Goal: Check status: Check status

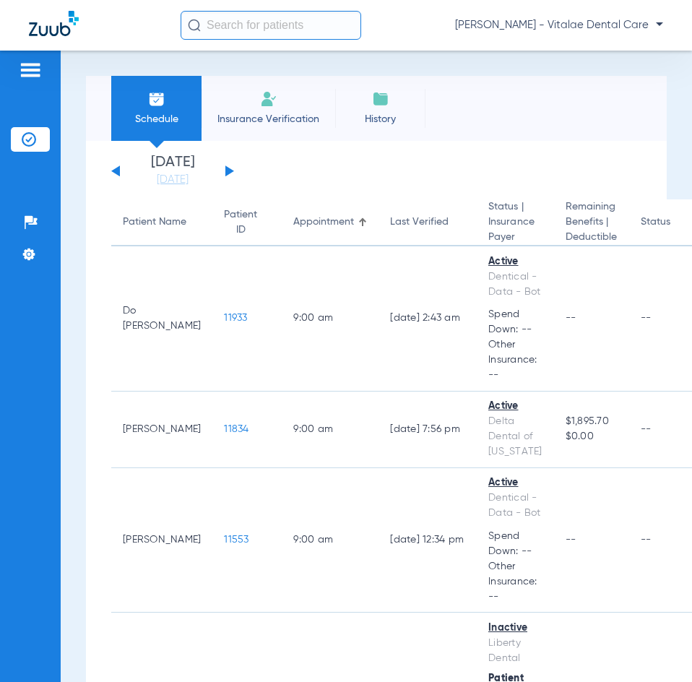
click at [120, 173] on div "[DATE] [DATE] [DATE] [DATE] [DATE] [DATE] [DATE] [DATE] [DATE] [DATE] [DATE] [D…" at bounding box center [172, 171] width 123 height 32
click at [117, 173] on button at bounding box center [115, 170] width 9 height 11
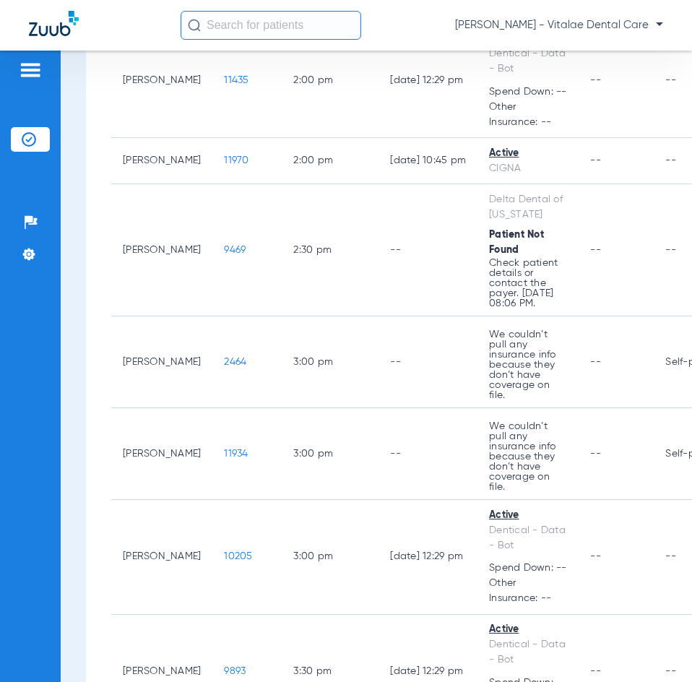
scroll to position [2385, 0]
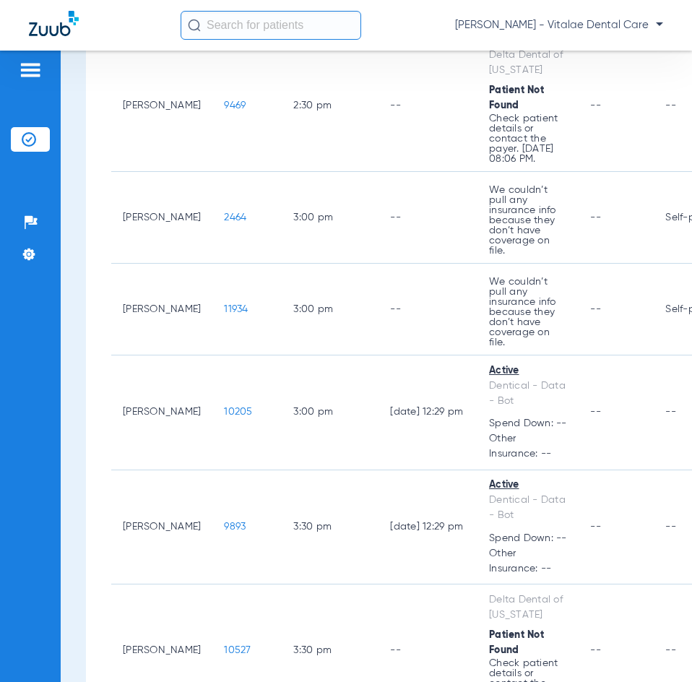
click at [224, 21] on span "11970" at bounding box center [236, 16] width 25 height 10
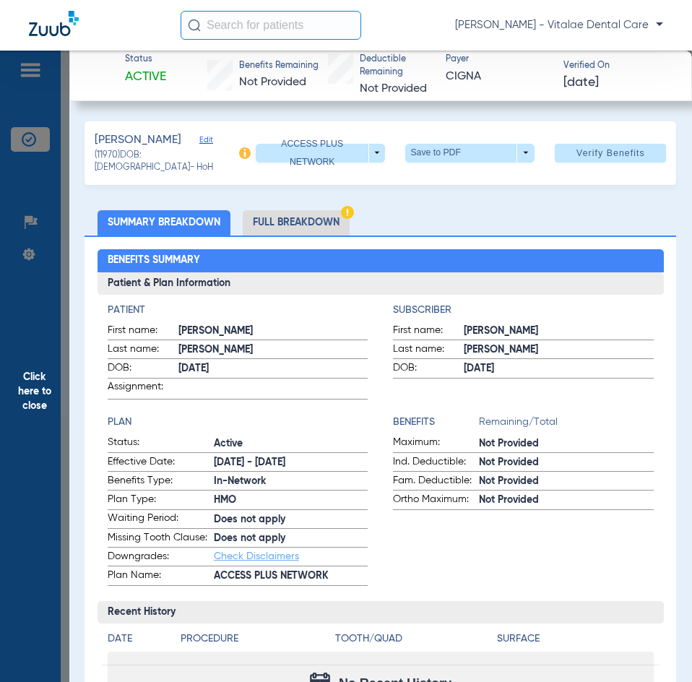
click at [34, 352] on span "Click here to close" at bounding box center [34, 392] width 69 height 682
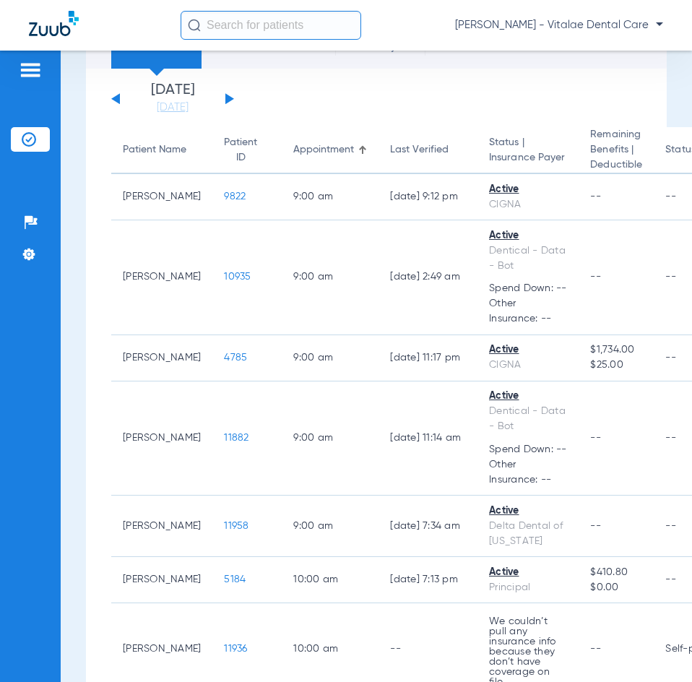
scroll to position [0, 0]
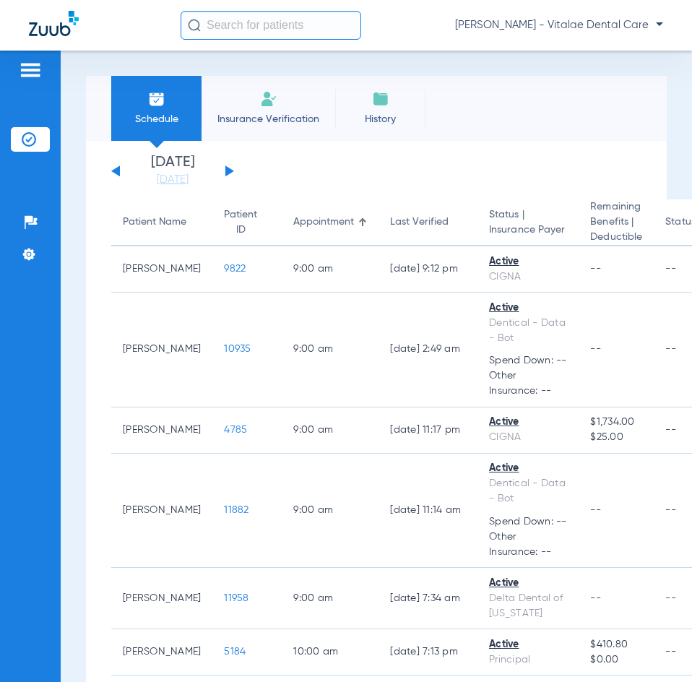
click at [225, 176] on button at bounding box center [229, 170] width 9 height 11
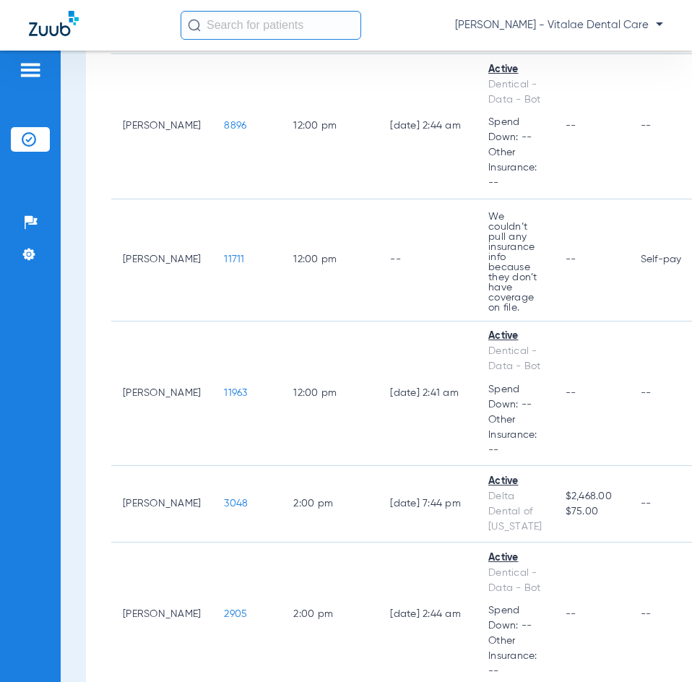
scroll to position [2457, 0]
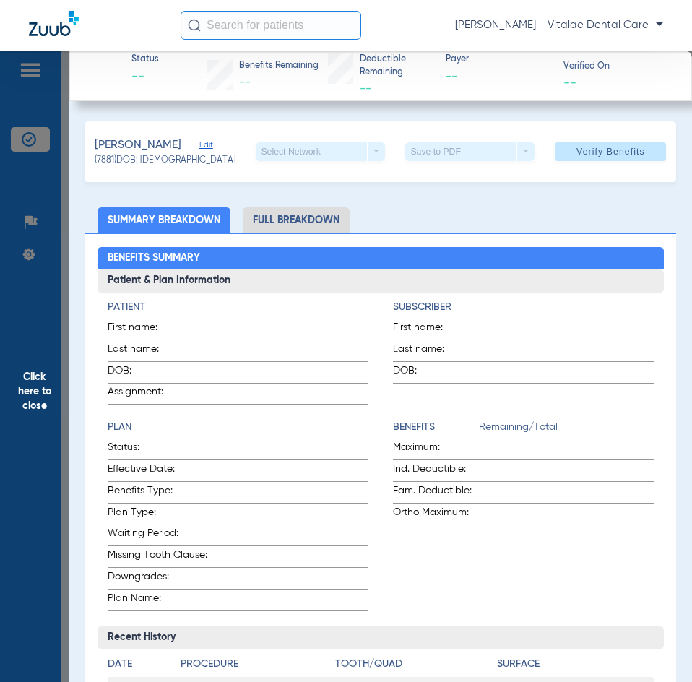
click at [46, 330] on span "Click here to close" at bounding box center [34, 392] width 69 height 682
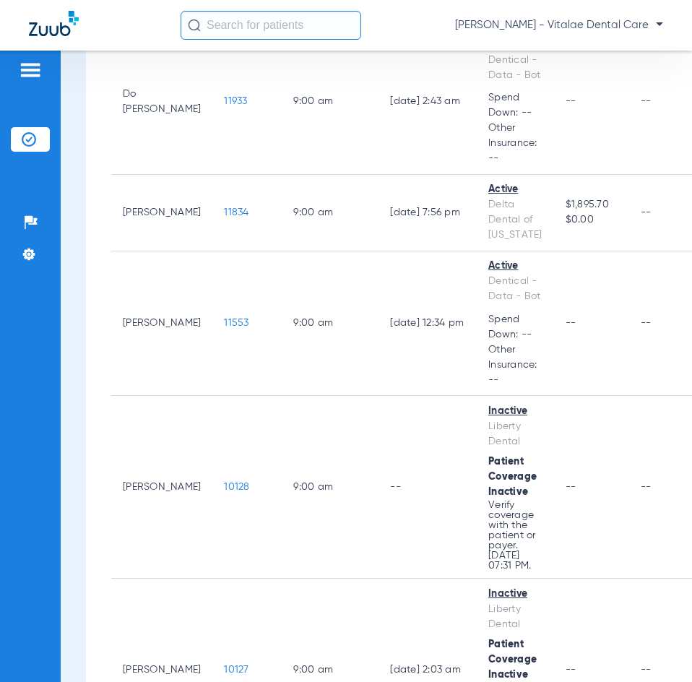
scroll to position [0, 0]
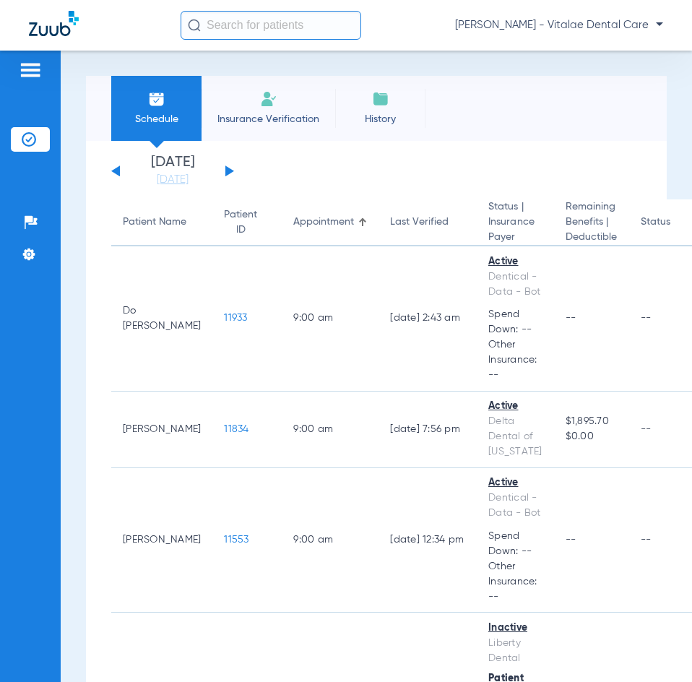
click at [228, 175] on div "[DATE] [DATE] [DATE] [DATE] [DATE] [DATE] [DATE] [DATE] [DATE] [DATE] [DATE] [D…" at bounding box center [172, 171] width 123 height 32
click at [228, 170] on button at bounding box center [229, 170] width 9 height 11
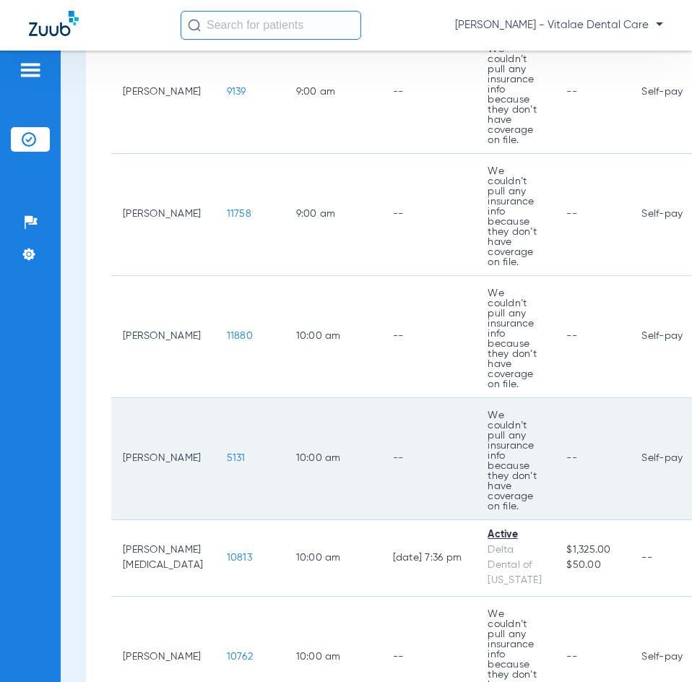
scroll to position [650, 0]
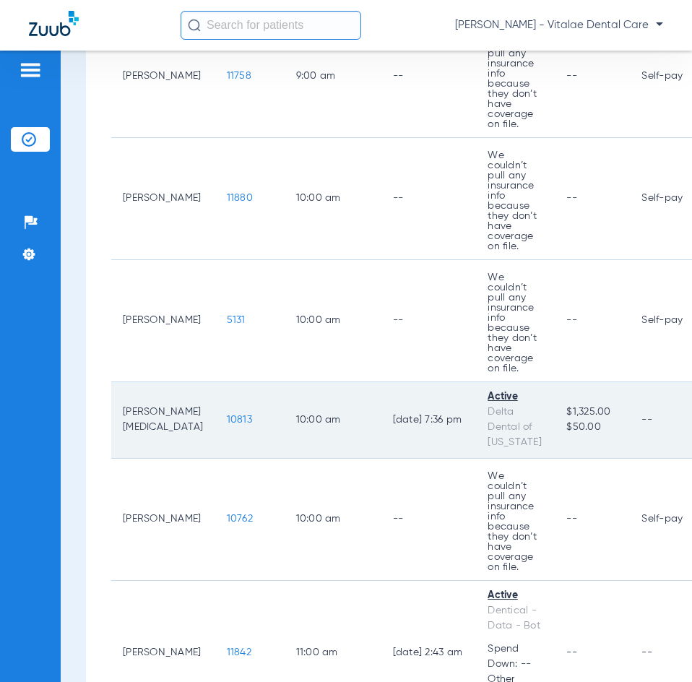
click at [227, 415] on span "10813" at bounding box center [239, 420] width 25 height 10
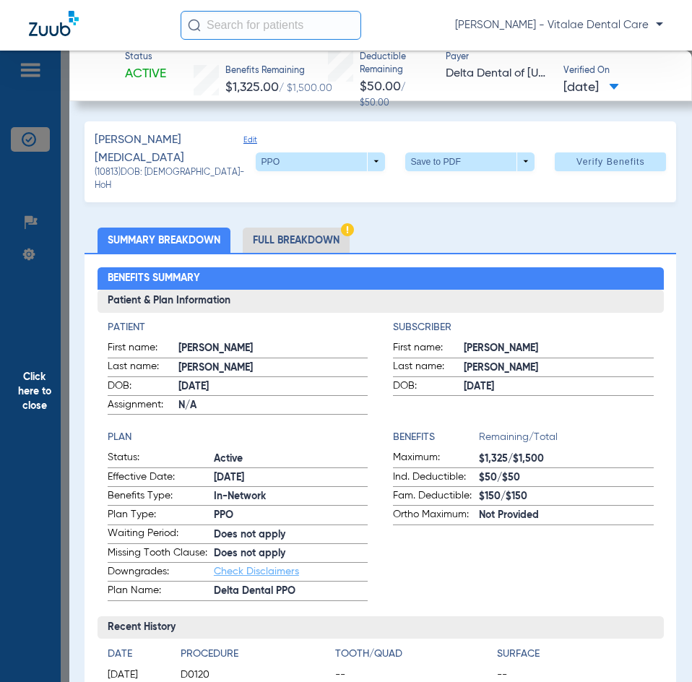
click at [35, 334] on span "Click here to close" at bounding box center [34, 392] width 69 height 682
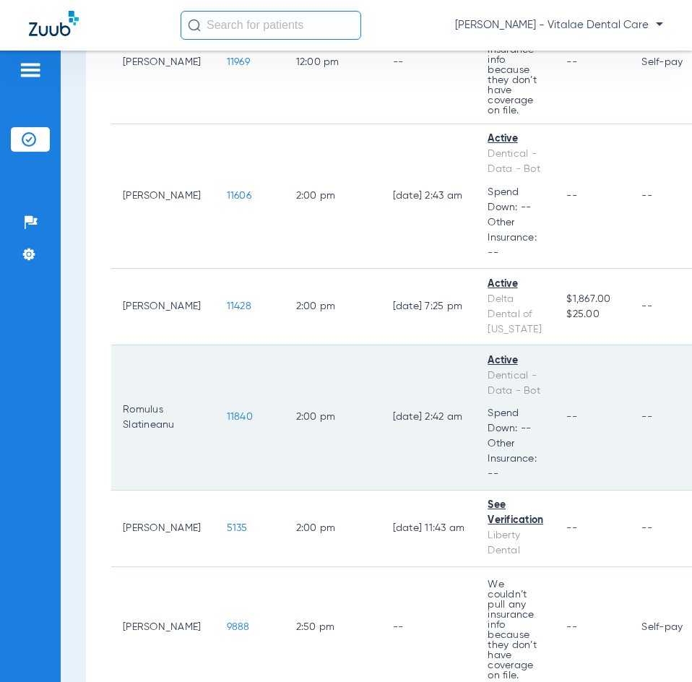
scroll to position [2023, 0]
click at [227, 411] on span "11840" at bounding box center [240, 416] width 26 height 10
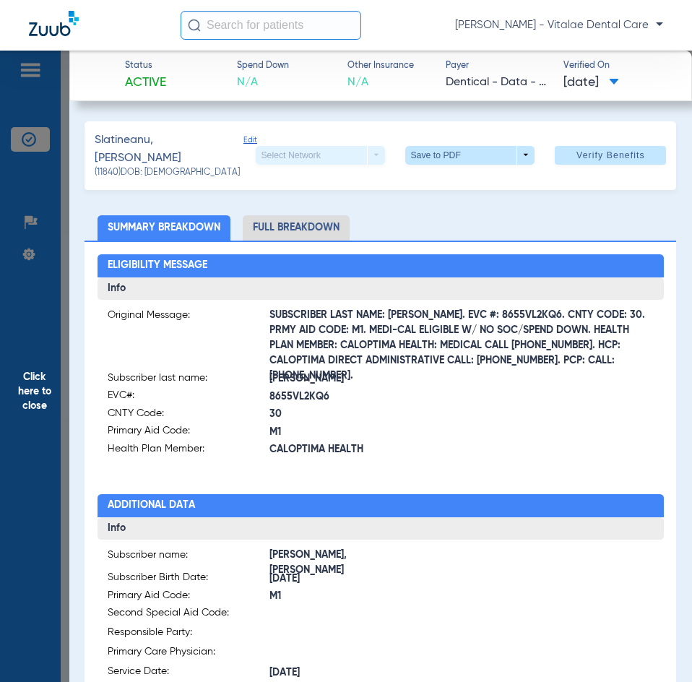
click at [30, 382] on span "Click here to close" at bounding box center [34, 392] width 69 height 682
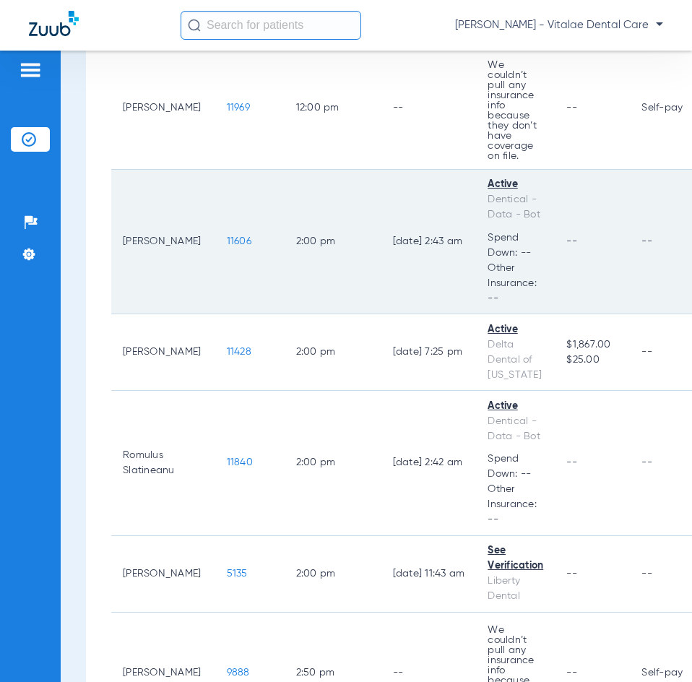
scroll to position [1951, 0]
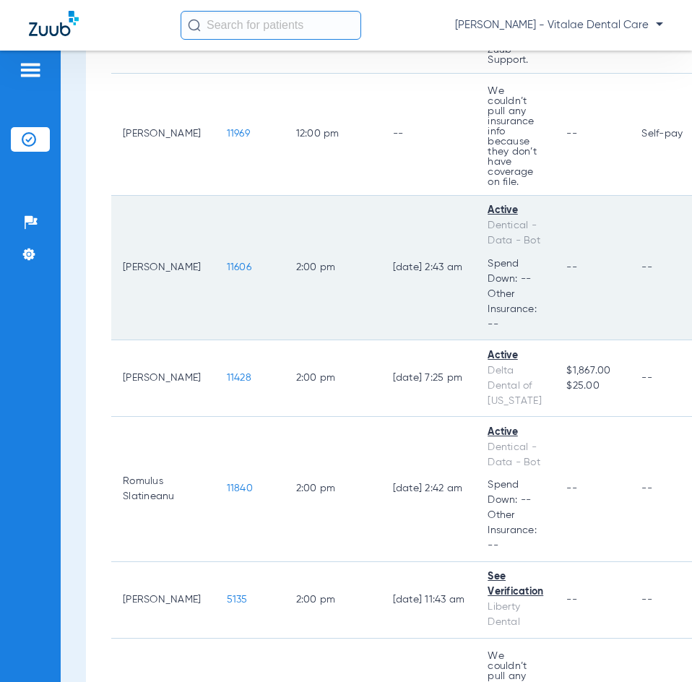
click at [227, 262] on span "11606" at bounding box center [239, 267] width 25 height 10
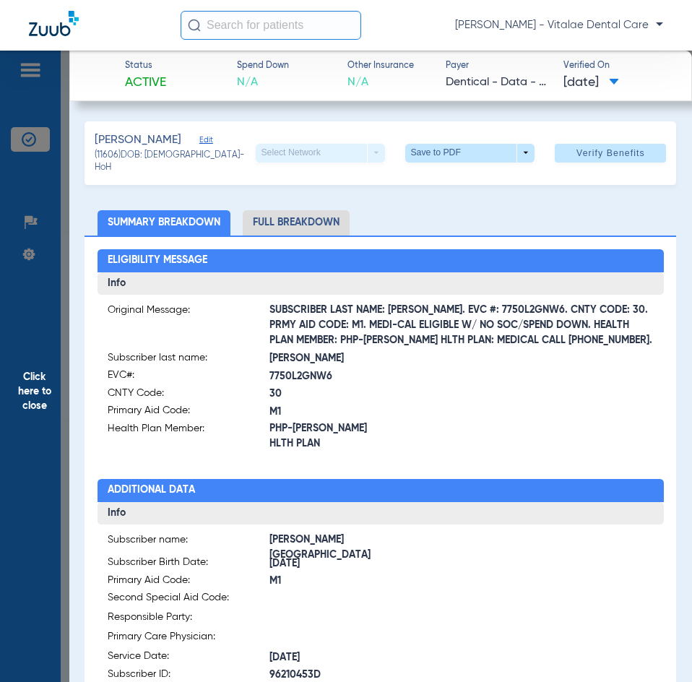
click at [33, 369] on span "Click here to close" at bounding box center [34, 392] width 69 height 682
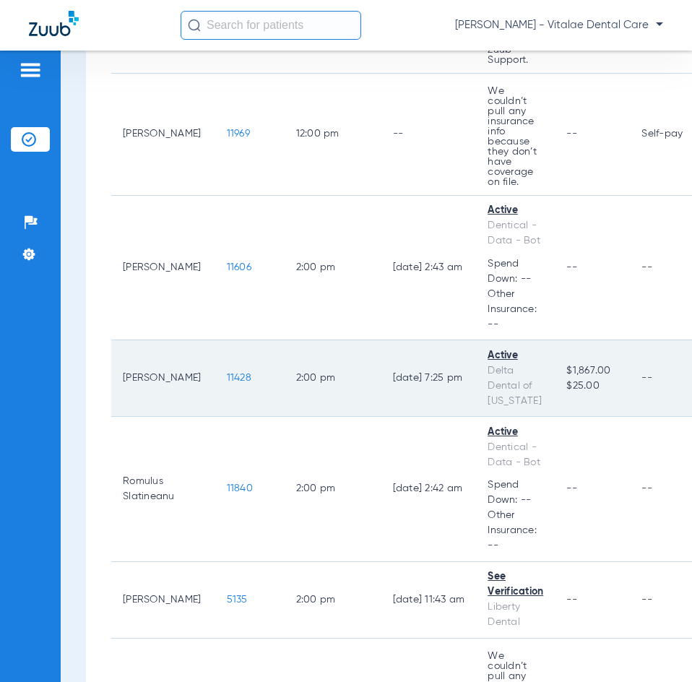
click at [215, 340] on td "11428" at bounding box center [249, 378] width 69 height 77
click at [227, 373] on span "11428" at bounding box center [239, 378] width 25 height 10
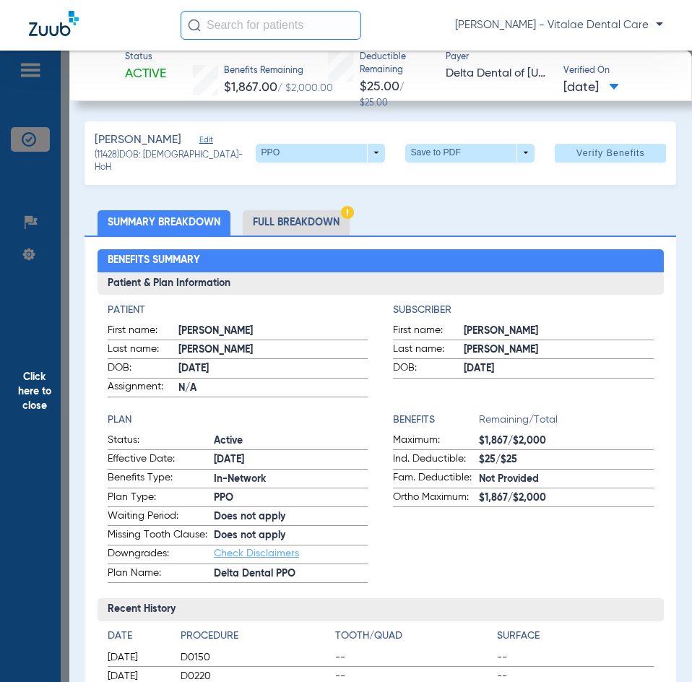
click at [48, 404] on span "Click here to close" at bounding box center [34, 392] width 69 height 682
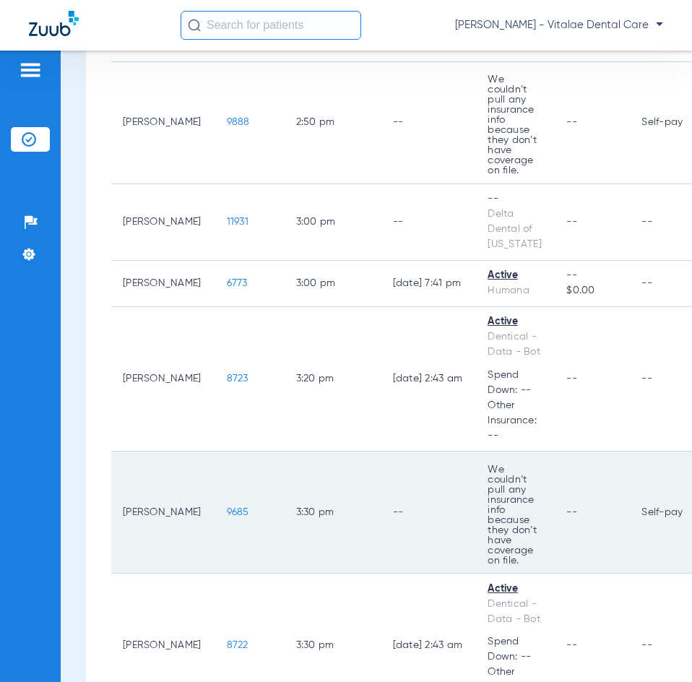
scroll to position [2529, 0]
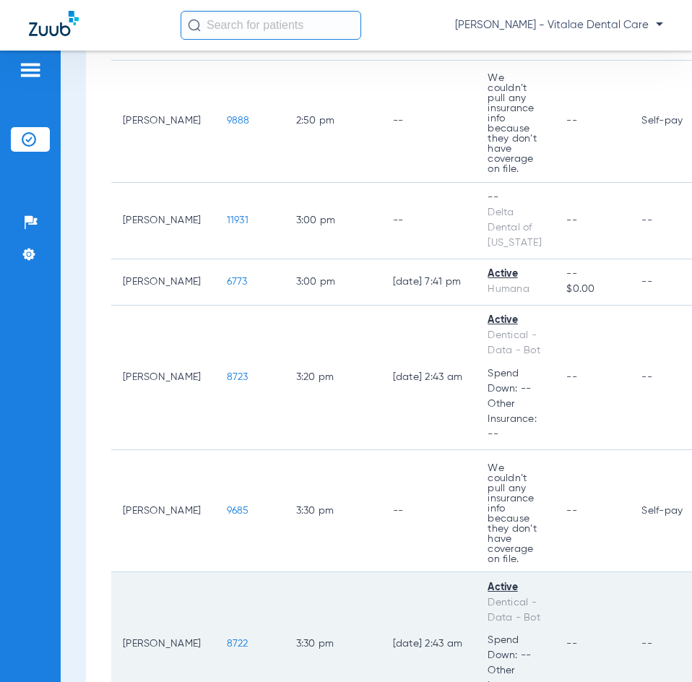
click at [227, 639] on span "8722" at bounding box center [238, 644] width 22 height 10
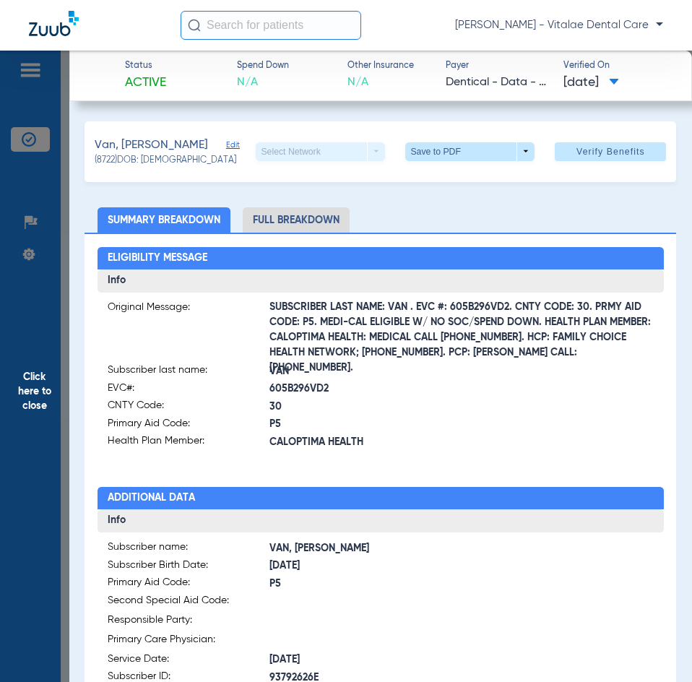
click at [85, 358] on div "Eligibility Message Info Original Message: SUBSCRIBER LAST NAME: VAN . EVC #: 6…" at bounding box center [381, 646] width 592 height 826
click at [27, 398] on span "Click here to close" at bounding box center [34, 392] width 69 height 682
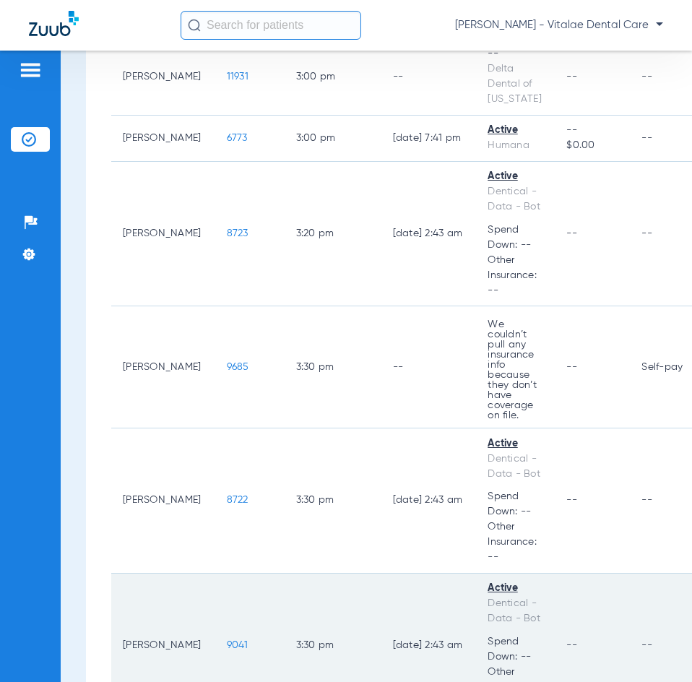
scroll to position [2674, 0]
click at [227, 640] on span "9041" at bounding box center [238, 645] width 22 height 10
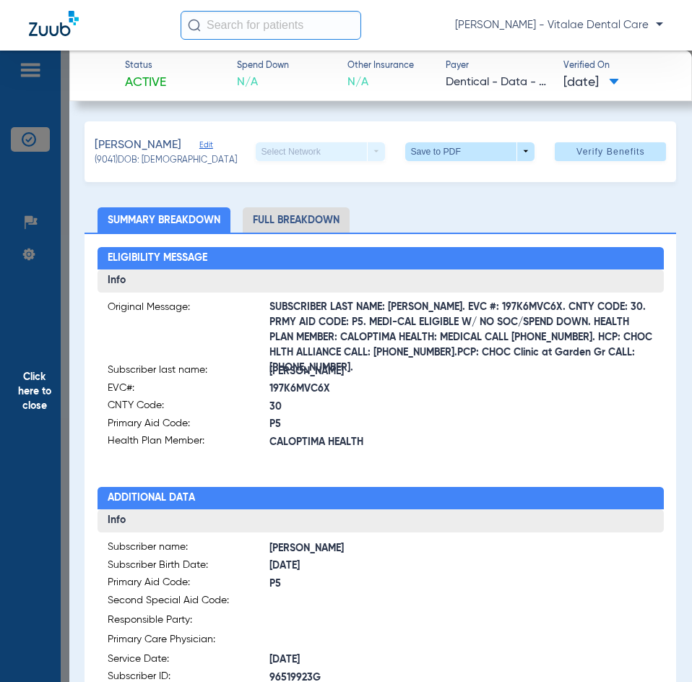
click at [27, 377] on span "Click here to close" at bounding box center [34, 392] width 69 height 682
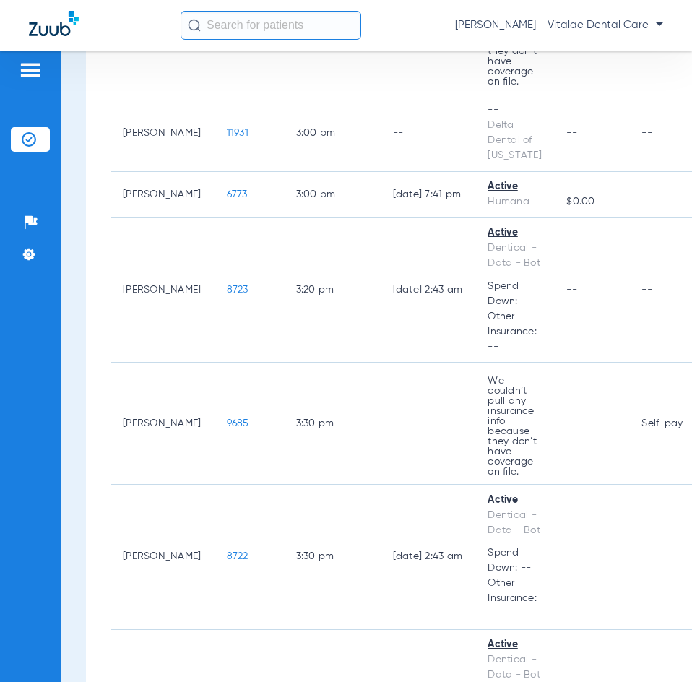
scroll to position [2529, 0]
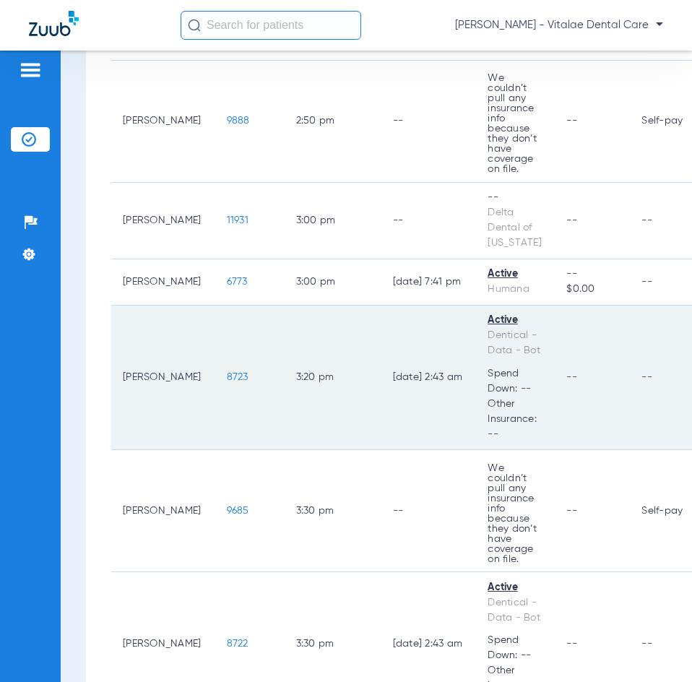
click at [227, 372] on span "8723" at bounding box center [238, 377] width 22 height 10
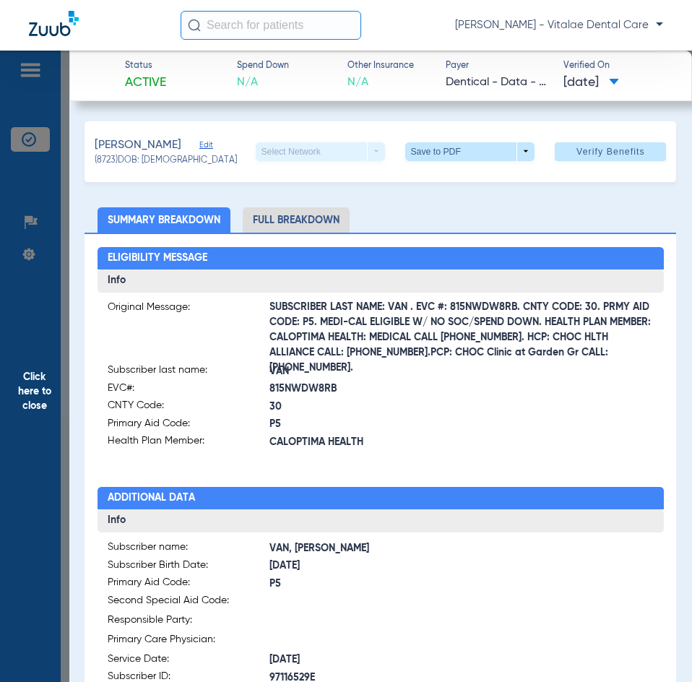
click at [62, 426] on span "Click here to close" at bounding box center [34, 392] width 69 height 682
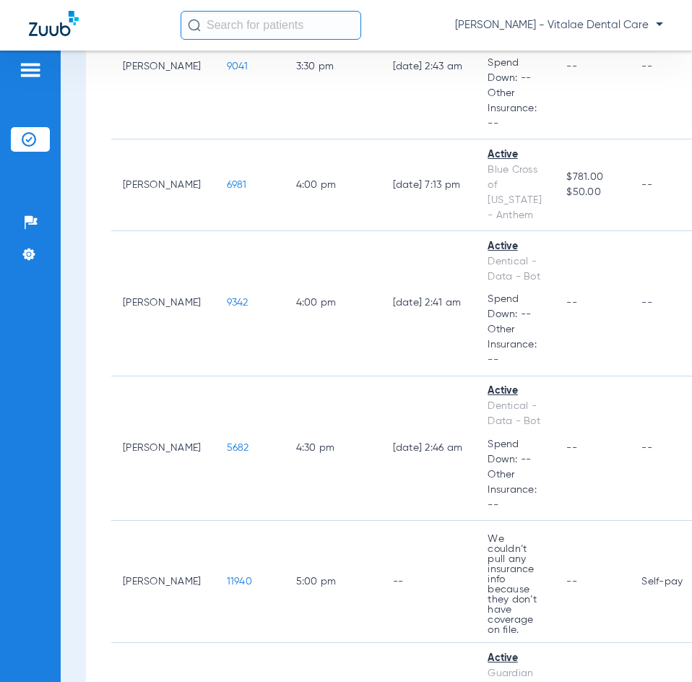
scroll to position [3327, 0]
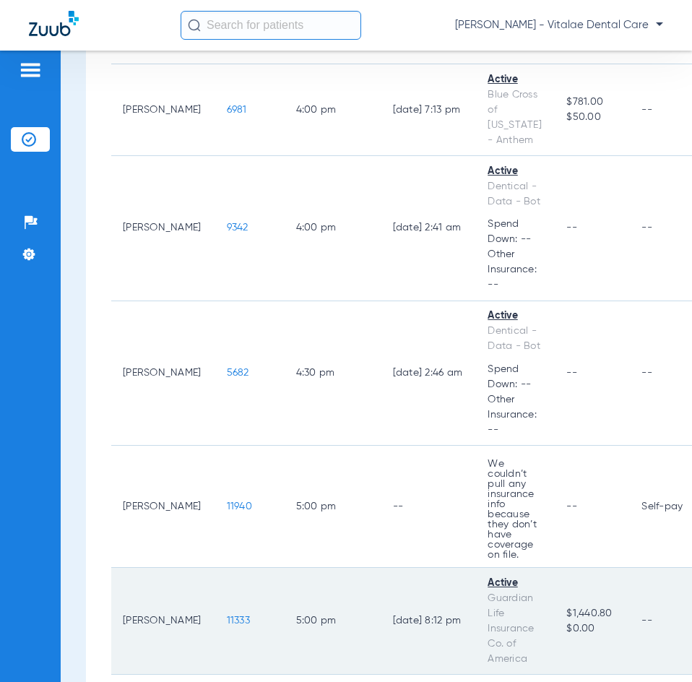
click at [227, 616] on span "11333" at bounding box center [238, 621] width 23 height 10
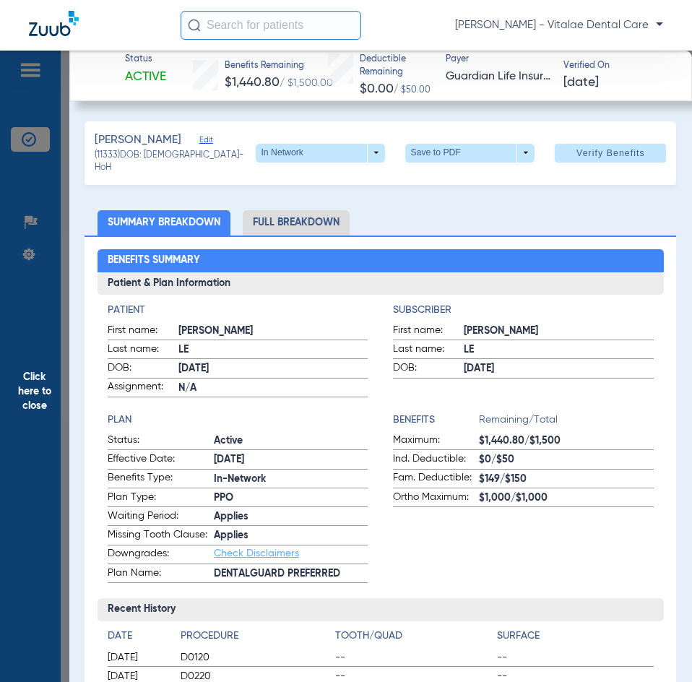
click at [47, 358] on span "Click here to close" at bounding box center [34, 392] width 69 height 682
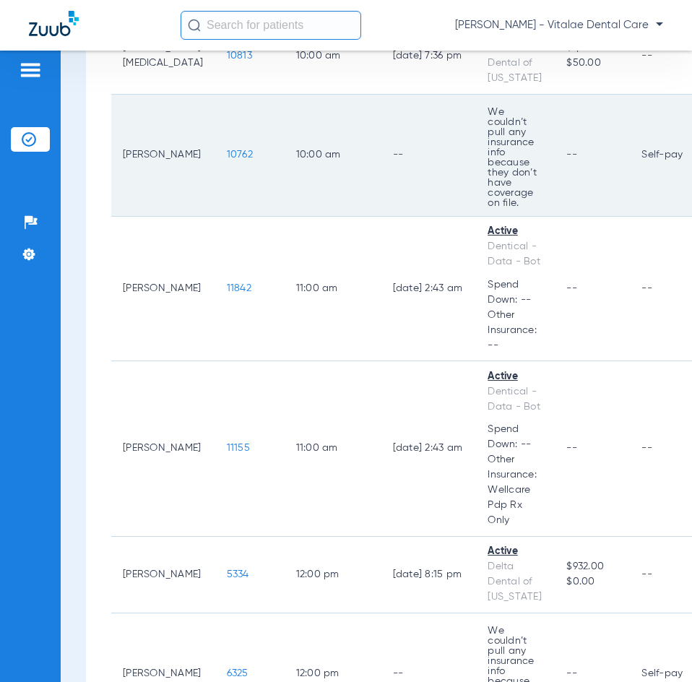
scroll to position [1159, 0]
